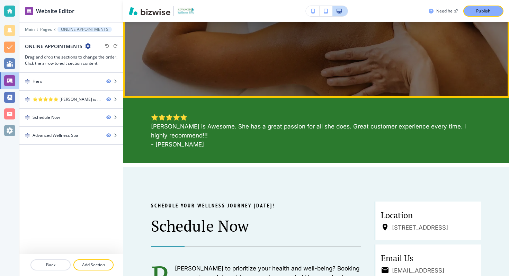
scroll to position [258, 0]
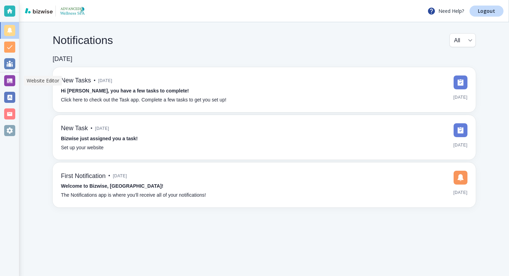
click at [9, 82] on div at bounding box center [9, 80] width 11 height 11
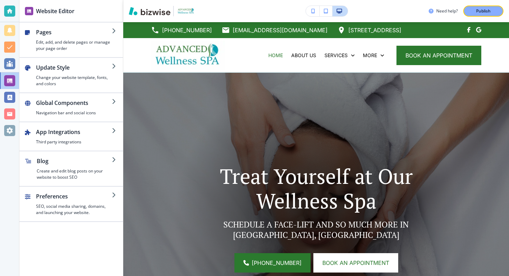
click at [315, 13] on button "button" at bounding box center [313, 11] width 14 height 10
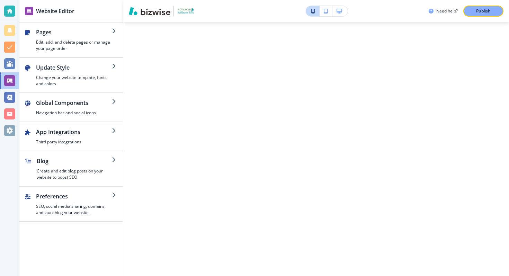
scroll to position [2462, 0]
click at [324, 13] on button "button" at bounding box center [325, 11] width 13 height 10
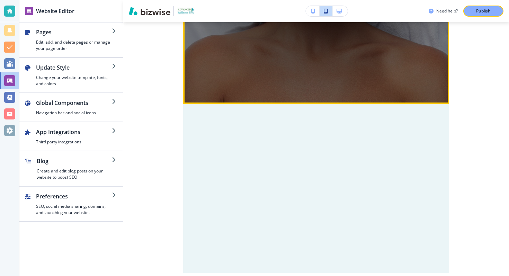
scroll to position [240, 0]
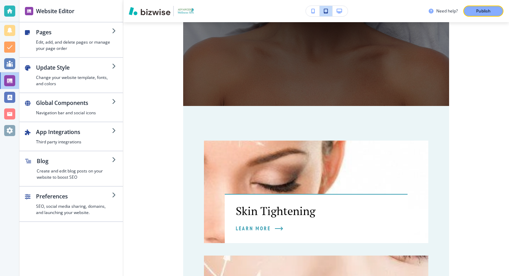
click at [340, 3] on div "Need help? Publish" at bounding box center [316, 11] width 386 height 22
click at [340, 7] on button "button" at bounding box center [339, 11] width 15 height 10
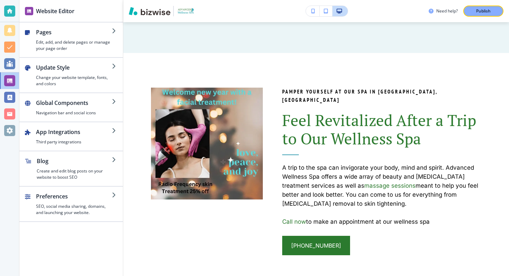
scroll to position [0, 0]
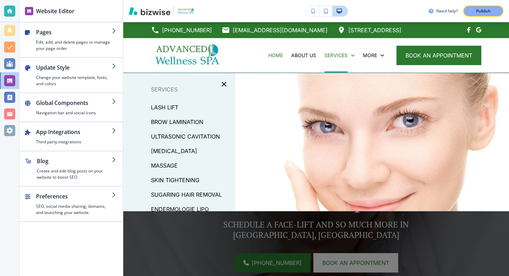
click at [314, 13] on button "button" at bounding box center [313, 11] width 14 height 10
